Goal: Information Seeking & Learning: Check status

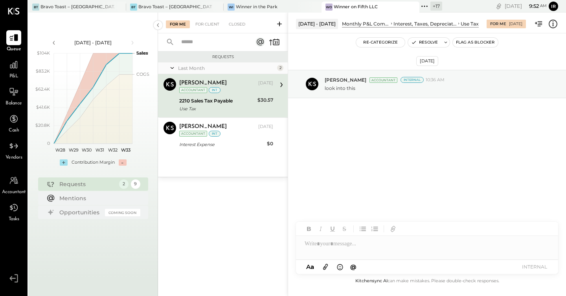
click at [420, 6] on icon at bounding box center [425, 6] width 10 height 10
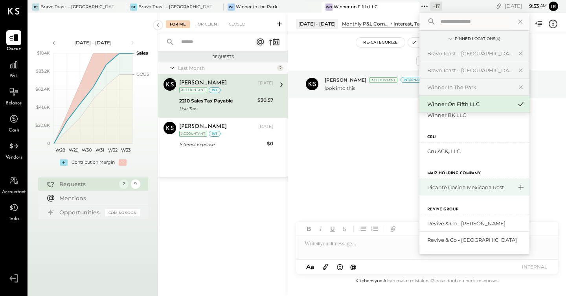
click at [516, 187] on icon at bounding box center [520, 187] width 9 height 10
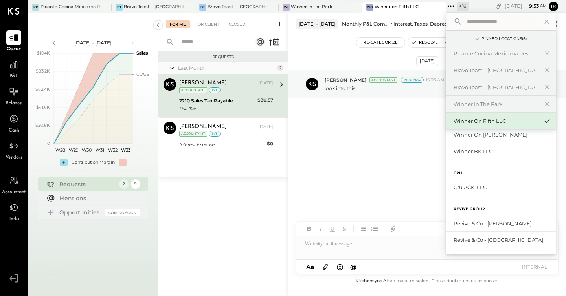
scroll to position [283, 0]
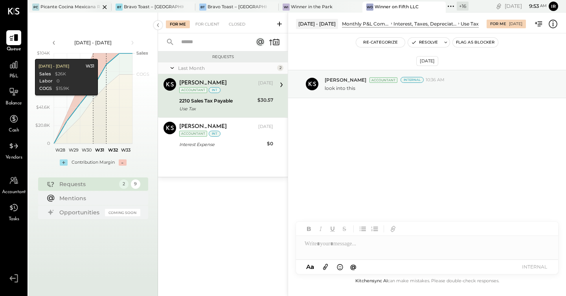
click at [68, 2] on div "PC Picante Cocina Mexicana Rest" at bounding box center [69, 7] width 83 height 11
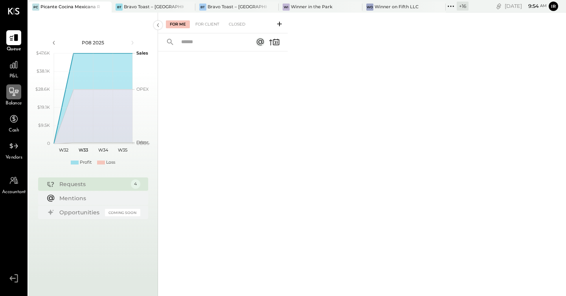
click at [17, 98] on div at bounding box center [13, 92] width 15 height 15
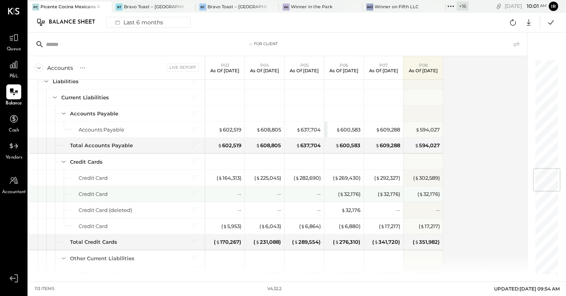
scroll to position [970, 0]
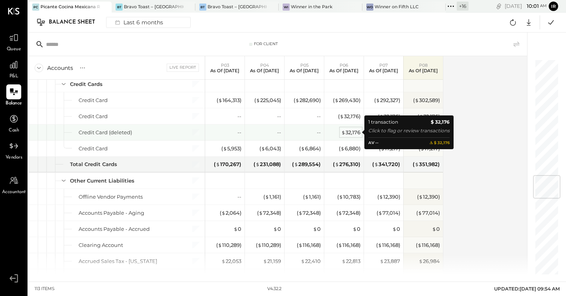
click at [352, 132] on div "$ 32,176" at bounding box center [350, 132] width 19 height 7
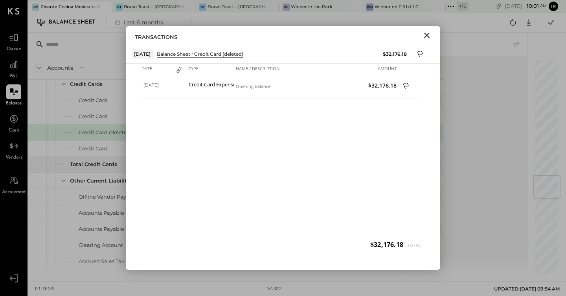
click at [427, 35] on icon "Close" at bounding box center [427, 36] width 6 height 6
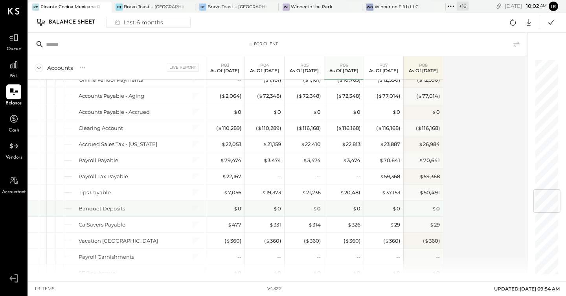
scroll to position [1092, 0]
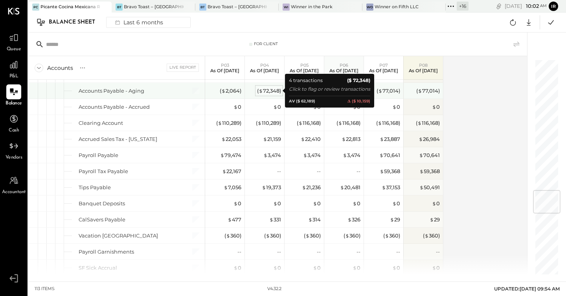
click at [271, 91] on div "( $ 72,348 )" at bounding box center [269, 90] width 24 height 7
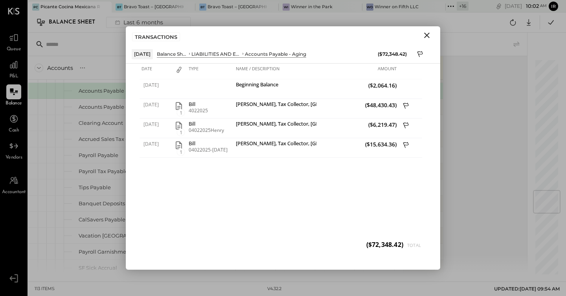
click at [429, 36] on icon "Close" at bounding box center [426, 35] width 9 height 9
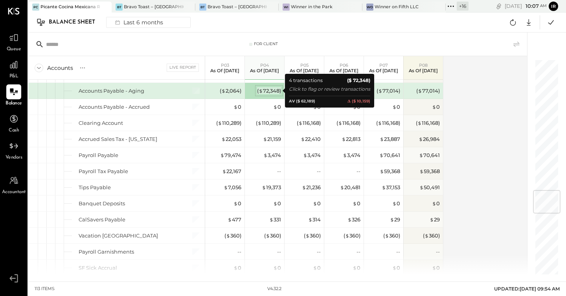
click at [264, 90] on div "( $ 72,348 )" at bounding box center [269, 90] width 24 height 7
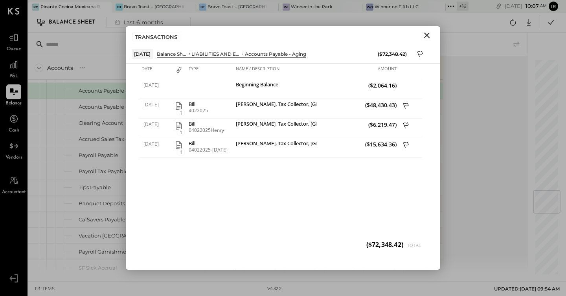
click at [426, 36] on icon "Close" at bounding box center [427, 36] width 6 height 6
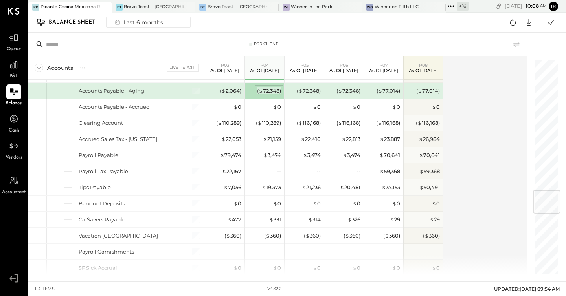
click at [271, 91] on div "( $ 72,348 )" at bounding box center [269, 90] width 24 height 7
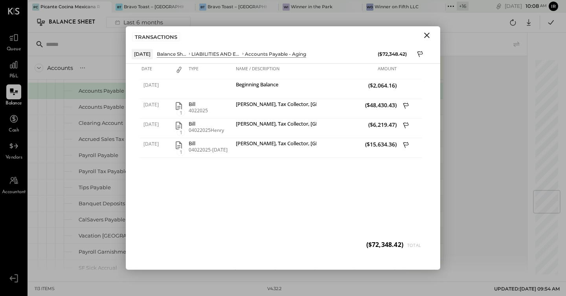
click at [428, 36] on icon "Close" at bounding box center [427, 36] width 6 height 6
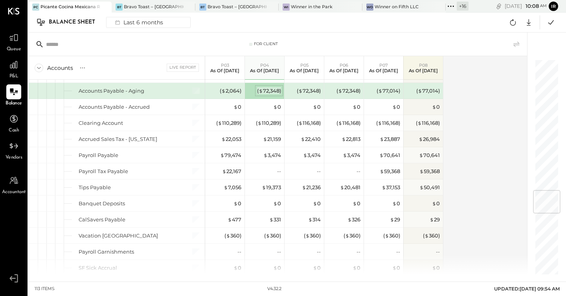
click at [271, 89] on div "( $ 72,348 )" at bounding box center [269, 90] width 24 height 7
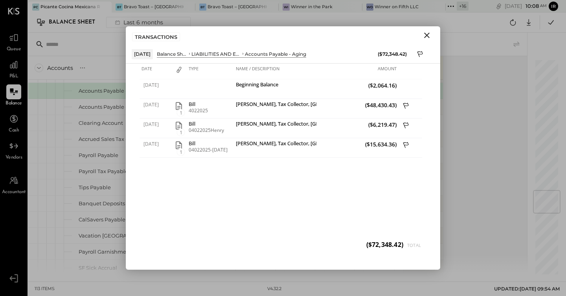
click at [427, 37] on icon "Close" at bounding box center [426, 35] width 9 height 9
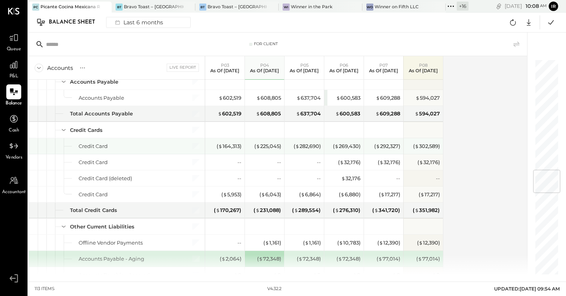
scroll to position [919, 0]
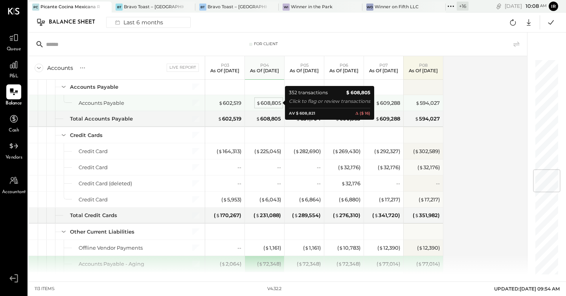
click at [267, 102] on div "$ 608,805" at bounding box center [268, 102] width 25 height 7
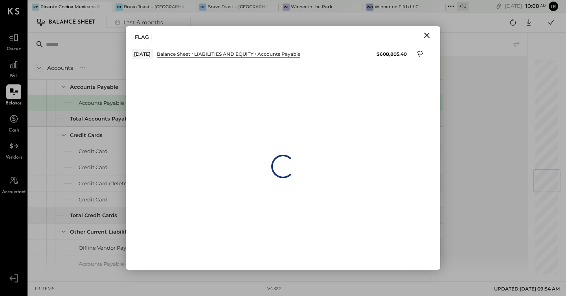
click at [428, 36] on icon "Close" at bounding box center [427, 36] width 6 height 6
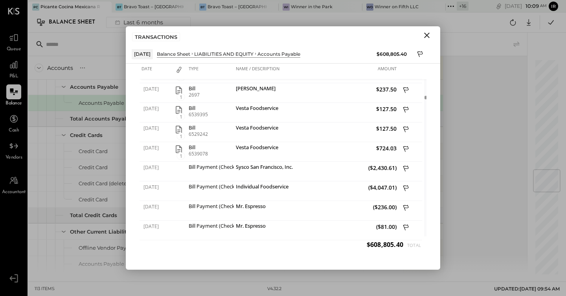
click at [428, 37] on icon "Close" at bounding box center [427, 36] width 6 height 6
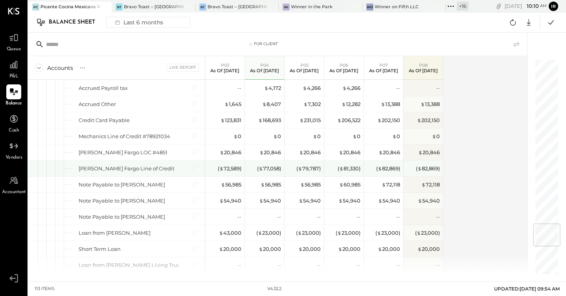
scroll to position [1364, 0]
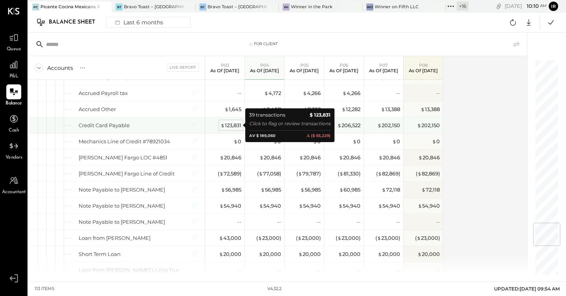
click at [230, 123] on div "$ 123,831" at bounding box center [231, 125] width 21 height 7
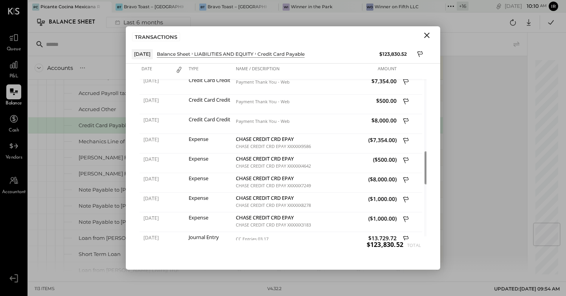
click at [426, 37] on icon "Close" at bounding box center [426, 35] width 9 height 9
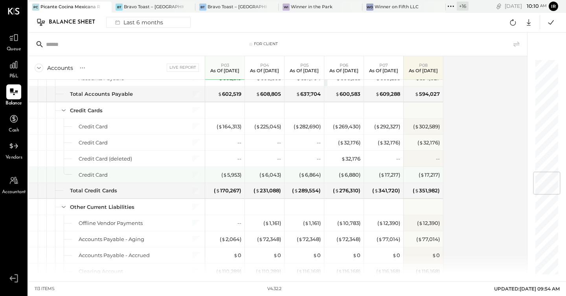
scroll to position [939, 0]
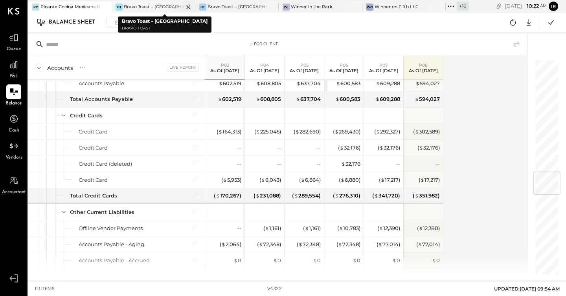
click at [107, 7] on icon at bounding box center [105, 7] width 4 height 4
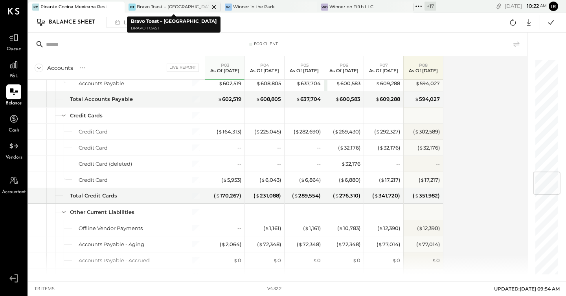
click at [209, 8] on icon at bounding box center [214, 6] width 10 height 9
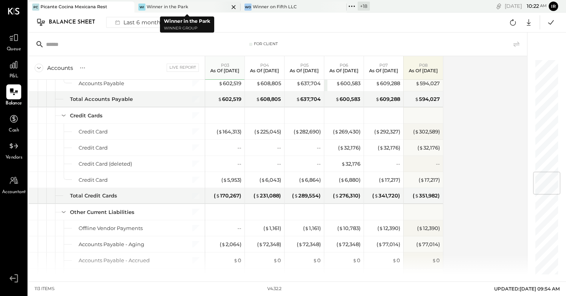
click at [129, 6] on icon at bounding box center [127, 7] width 4 height 4
click at [232, 6] on icon at bounding box center [234, 6] width 10 height 9
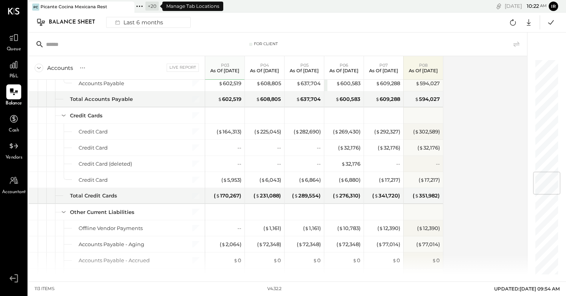
click at [140, 9] on icon at bounding box center [139, 6] width 10 height 10
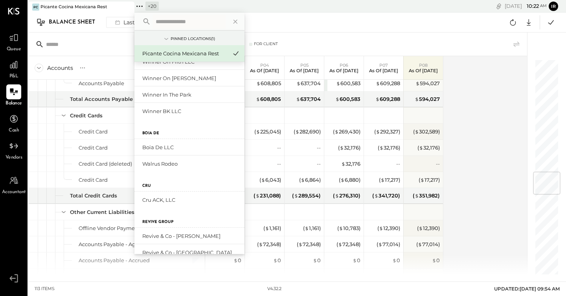
scroll to position [301, 0]
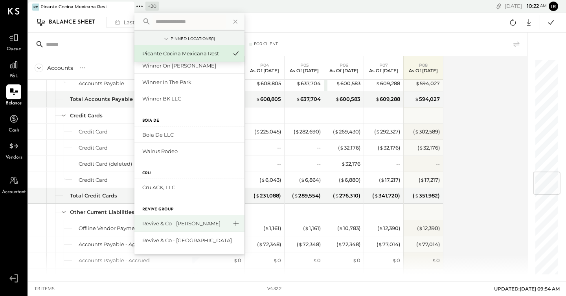
click at [235, 223] on icon at bounding box center [237, 224] width 6 height 6
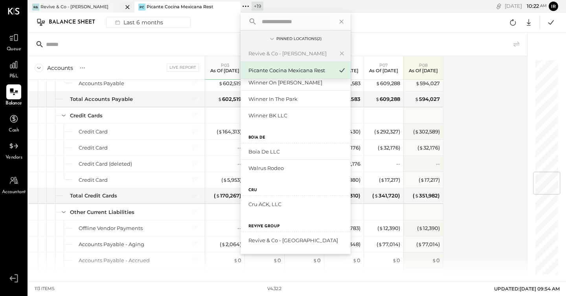
click at [86, 7] on div "R& Revive & Co - [PERSON_NAME]" at bounding box center [75, 7] width 94 height 7
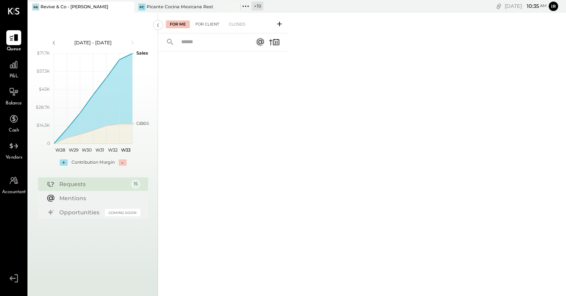
click at [202, 24] on div "For Client" at bounding box center [207, 24] width 32 height 8
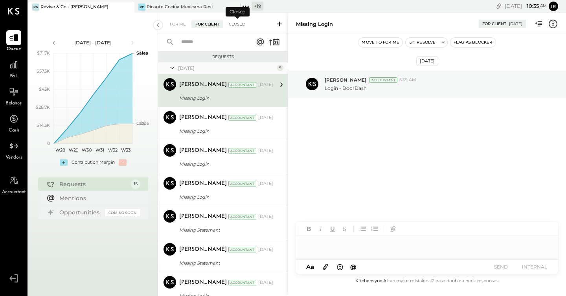
click at [237, 22] on div "Closed" at bounding box center [237, 24] width 24 height 8
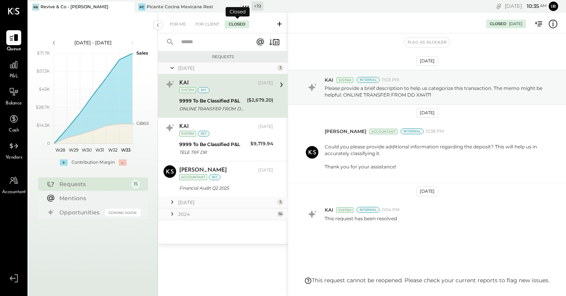
scroll to position [10, 0]
